Goal: Information Seeking & Learning: Compare options

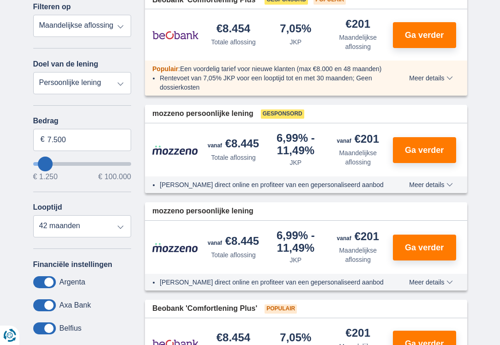
scroll to position [182, 0]
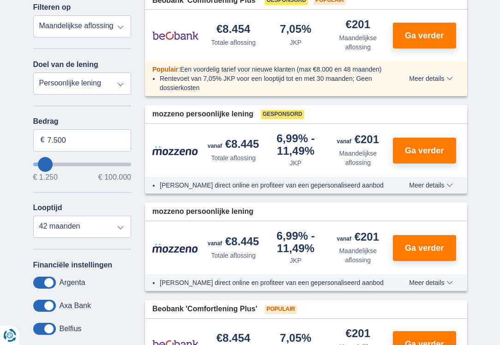
type input "10.250"
type input "10250"
type input "11.250"
type input "11250"
type input "12.250"
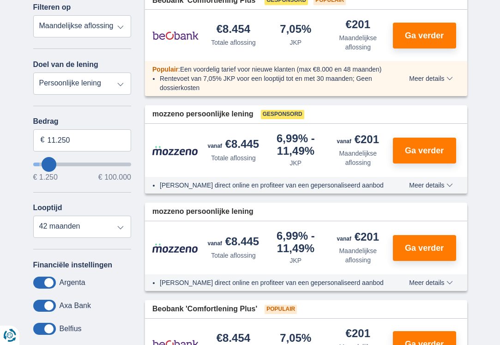
type input "12250"
type input "14.250"
type input "14250"
type input "15.250"
type input "15250"
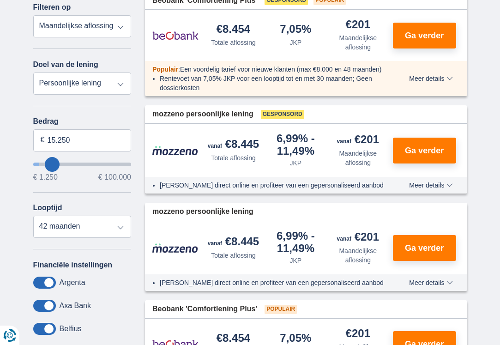
type input "17.250"
type input "17250"
type input "19.250"
type input "19250"
type input "20.250"
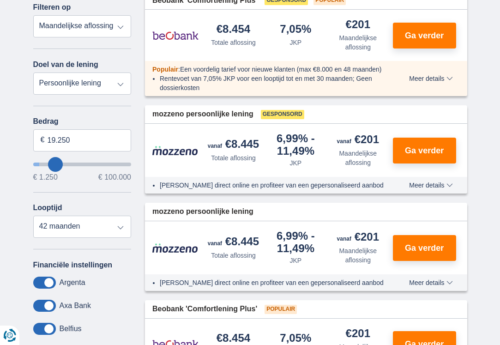
type input "20250"
type input "21.250"
type input "21250"
type input "23.250"
type input "23250"
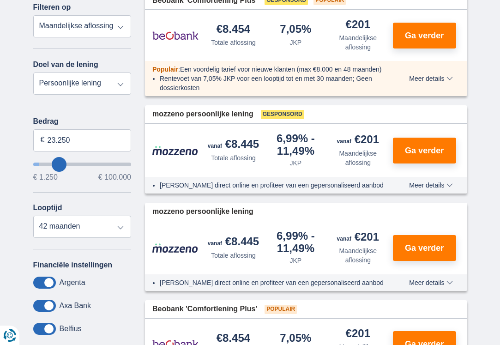
type input "24.250"
type input "24250"
type input "25.250"
type input "25250"
type input "26.250"
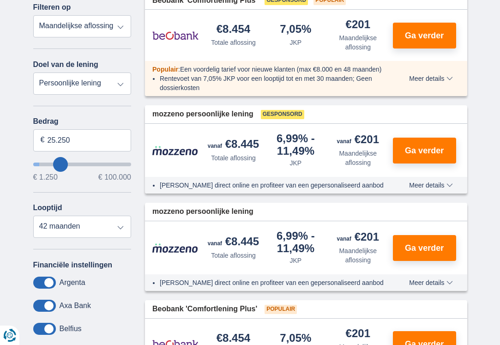
type input "26250"
type input "28.250"
type input "28250"
select select "120"
type input "30.250"
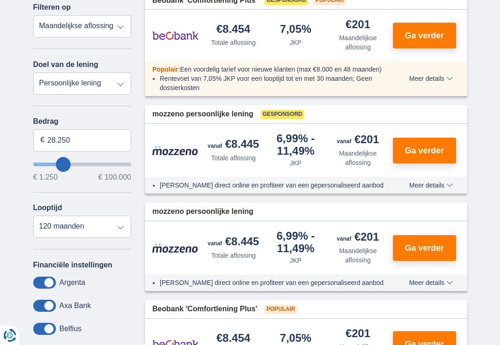
type input "30250"
type input "31.250"
type input "31250"
type input "32.250"
type input "32250"
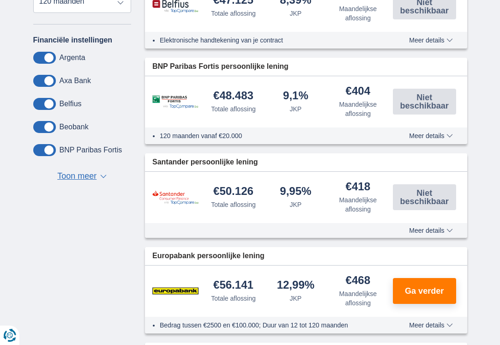
scroll to position [407, 0]
